Goal: Check status: Check status

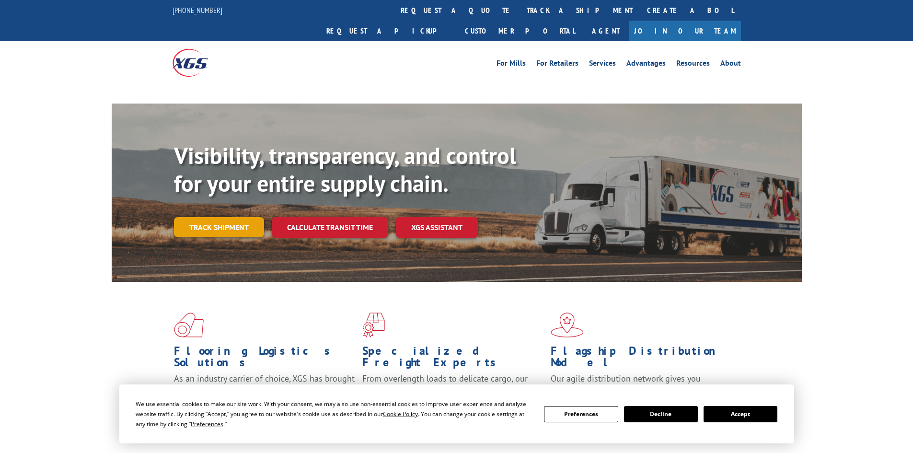
click at [212, 217] on link "Track shipment" at bounding box center [219, 227] width 90 height 20
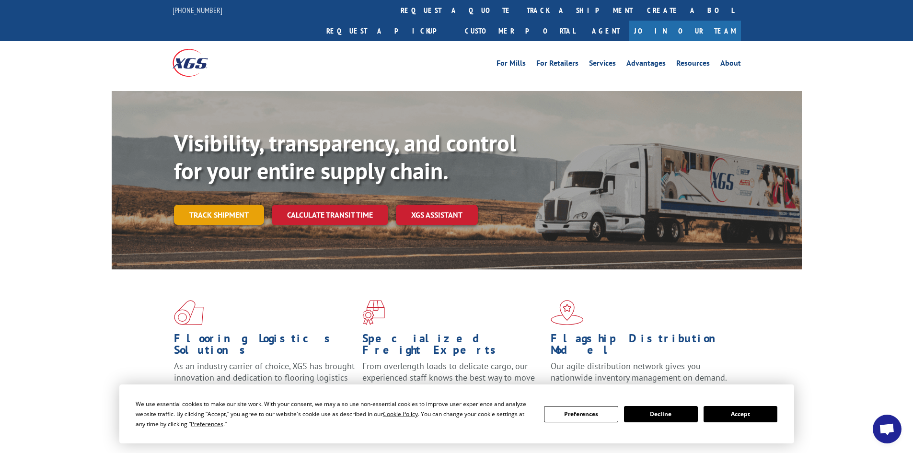
click at [215, 205] on link "Track shipment" at bounding box center [219, 215] width 90 height 20
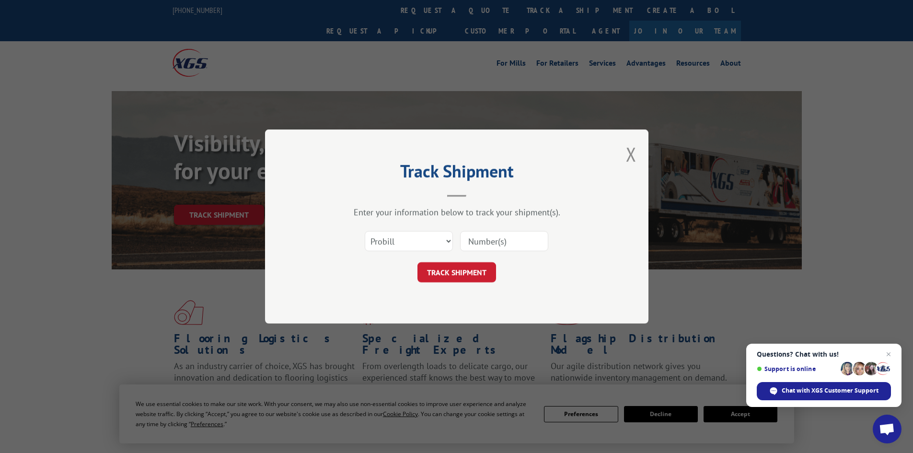
click at [552, 254] on div "Select category... Probill BOL PO" at bounding box center [456, 241] width 287 height 32
click at [527, 246] on input at bounding box center [504, 241] width 88 height 20
paste input "17524073"
type input "17524073"
click at [472, 272] on button "TRACK SHIPMENT" at bounding box center [456, 272] width 79 height 20
